Goal: Transaction & Acquisition: Purchase product/service

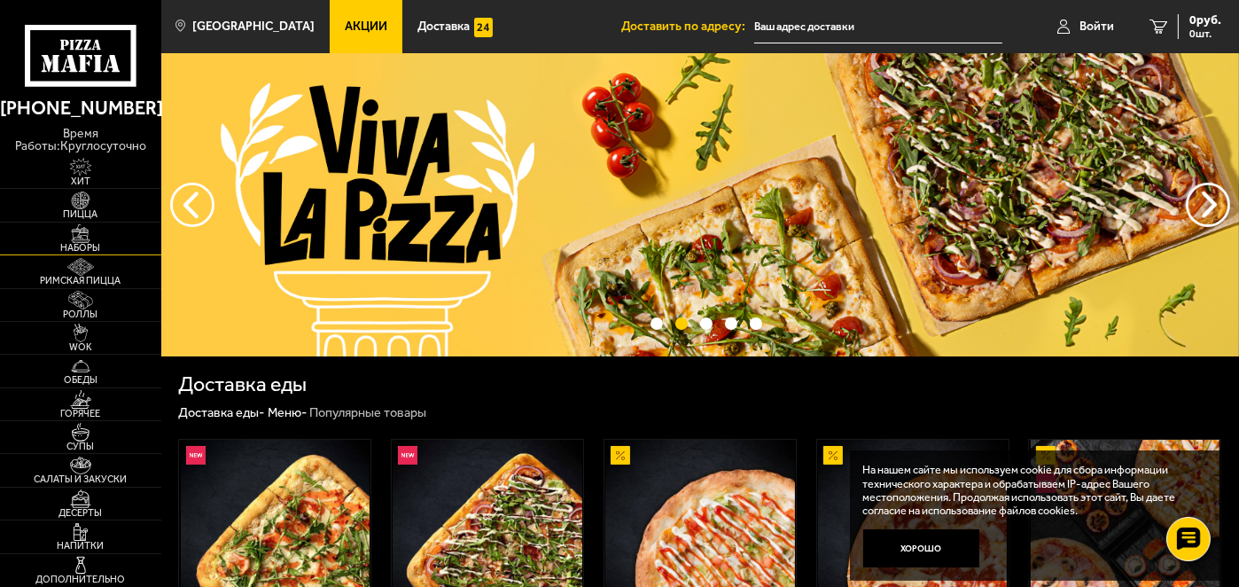
click at [86, 243] on span "Наборы" at bounding box center [80, 248] width 161 height 10
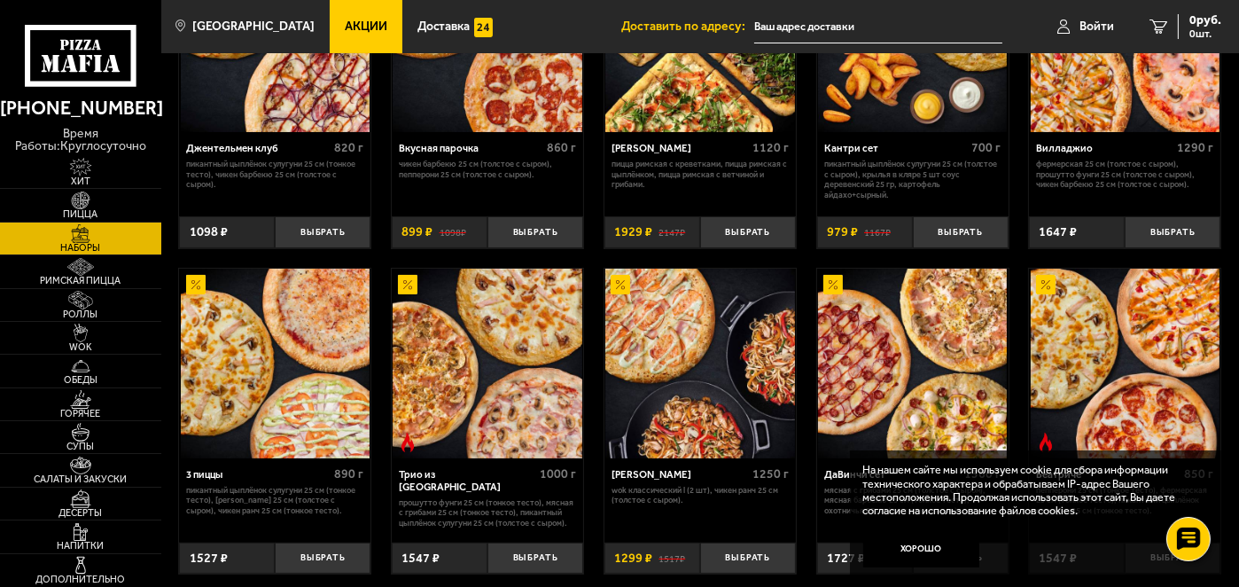
scroll to position [295, 0]
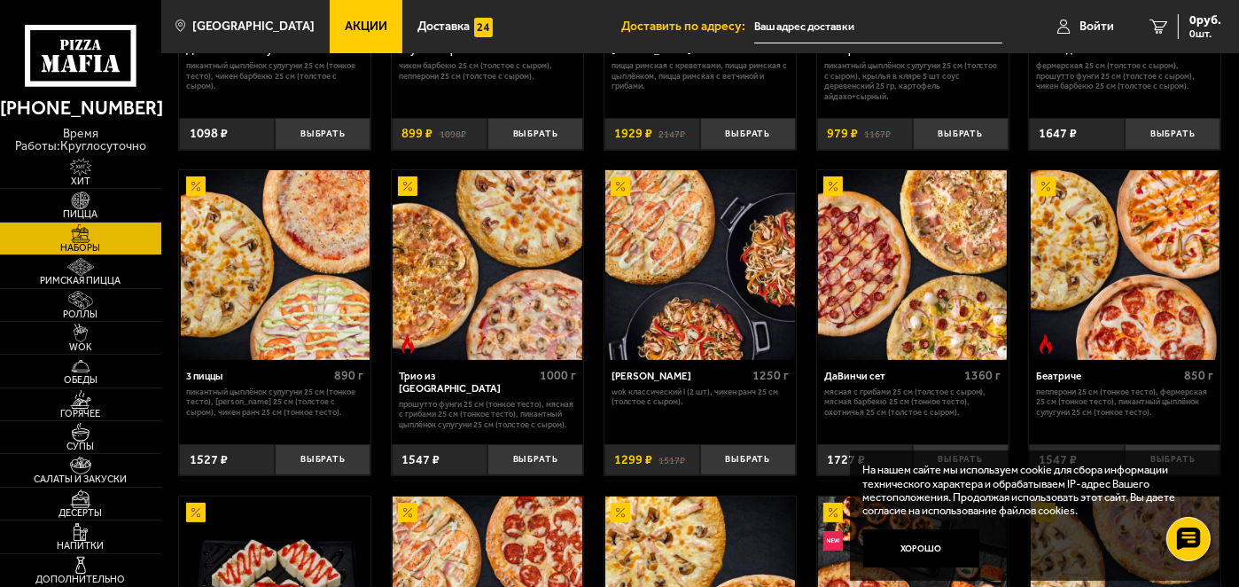
click at [480, 290] on img at bounding box center [487, 264] width 189 height 189
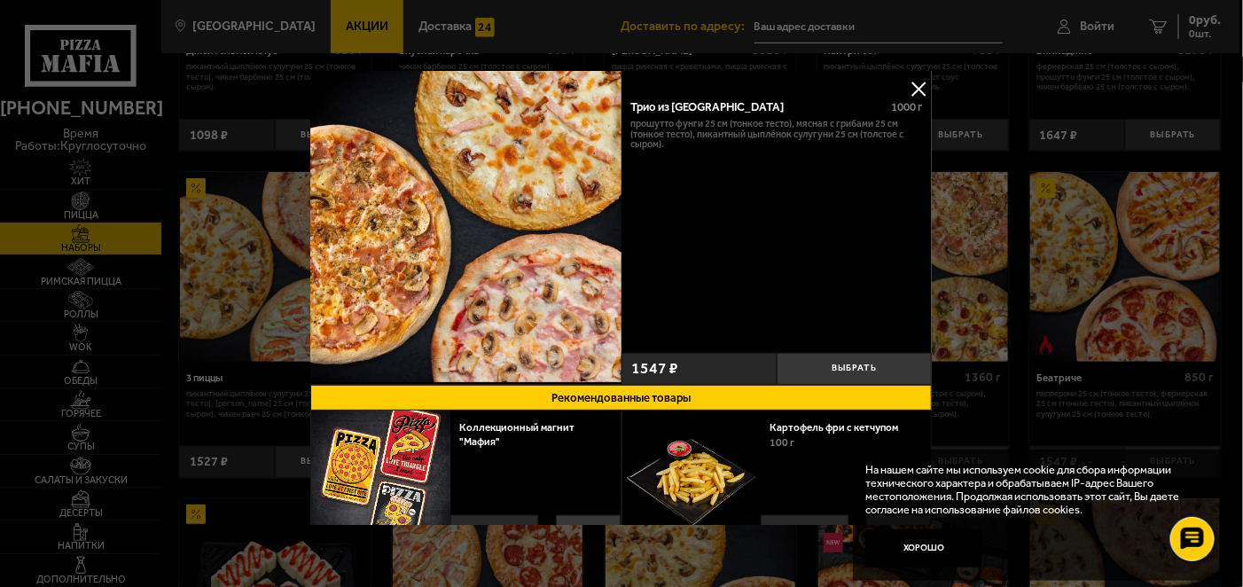
click at [908, 77] on button at bounding box center [919, 88] width 27 height 27
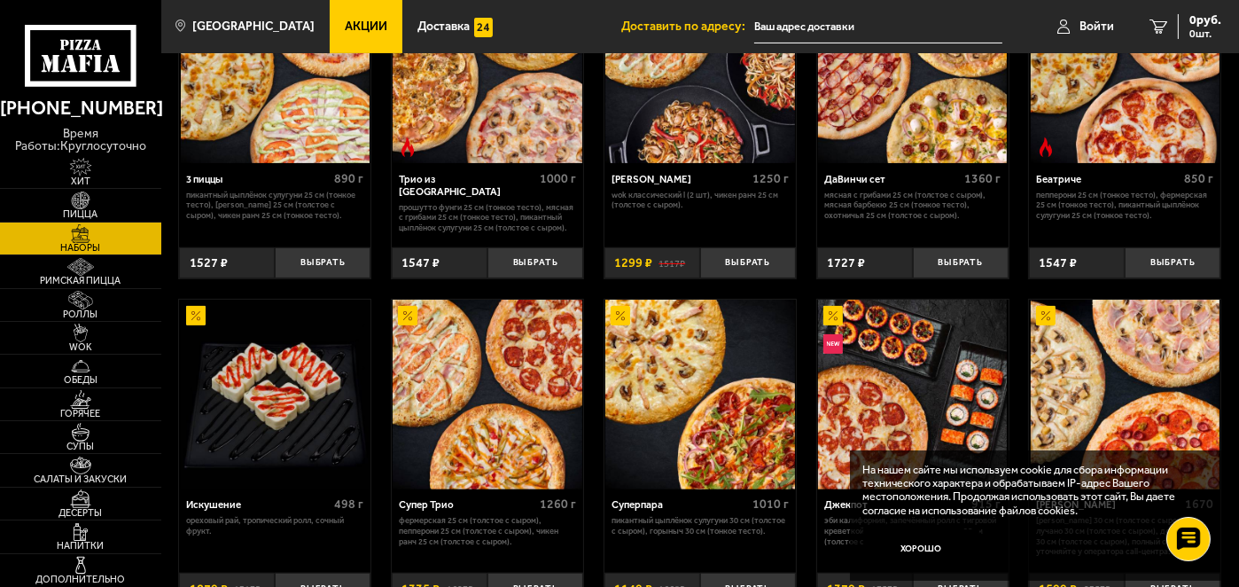
scroll to position [590, 0]
